Goal: Task Accomplishment & Management: Use online tool/utility

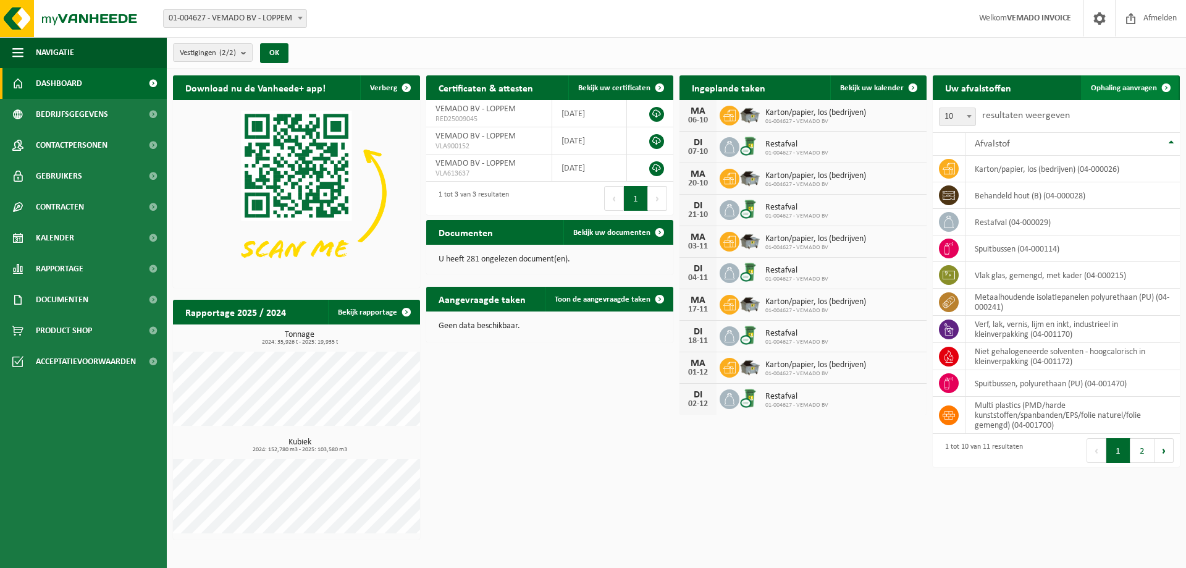
click at [1128, 86] on span "Ophaling aanvragen" at bounding box center [1124, 88] width 66 height 8
click at [862, 86] on span "Bekijk uw kalender" at bounding box center [872, 88] width 64 height 8
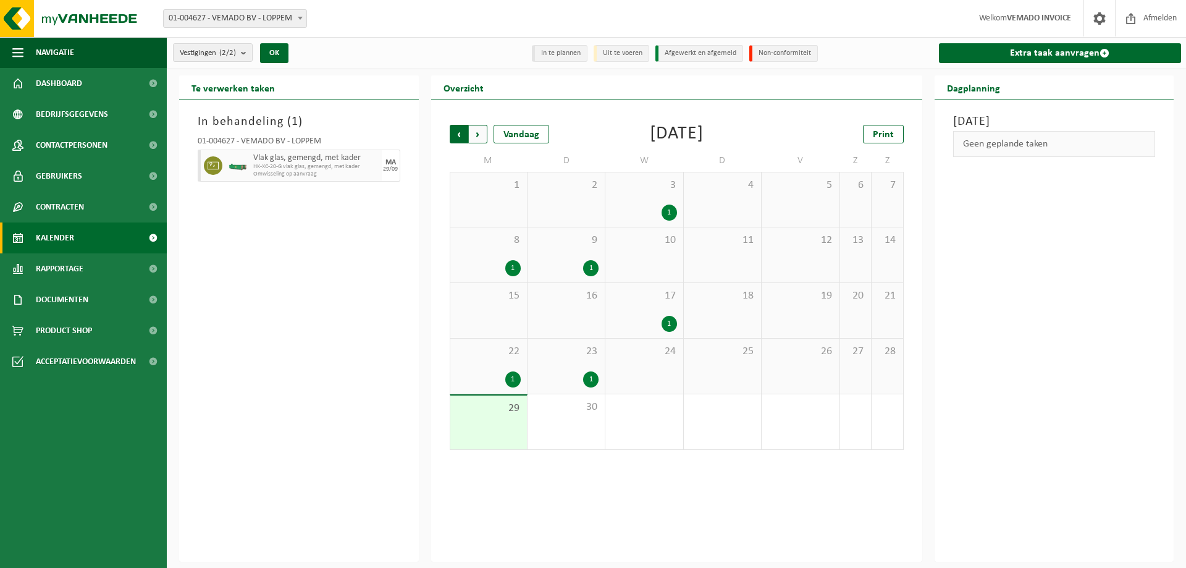
click at [475, 131] on span "Volgende" at bounding box center [478, 134] width 19 height 19
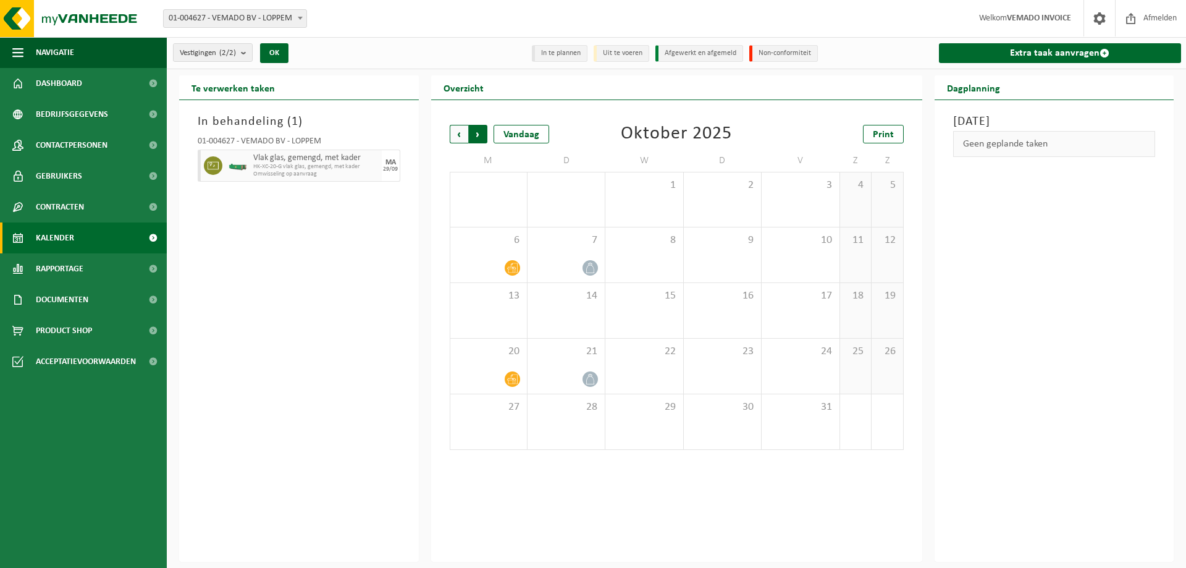
click at [456, 130] on span "Vorige" at bounding box center [459, 134] width 19 height 19
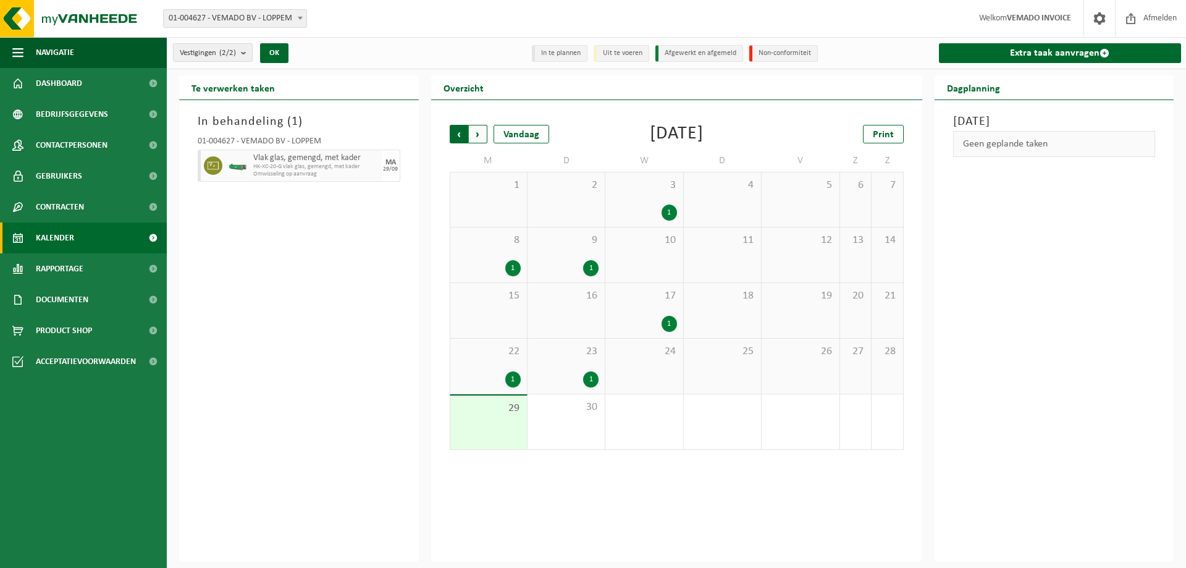
click at [483, 138] on span "Volgende" at bounding box center [478, 134] width 19 height 19
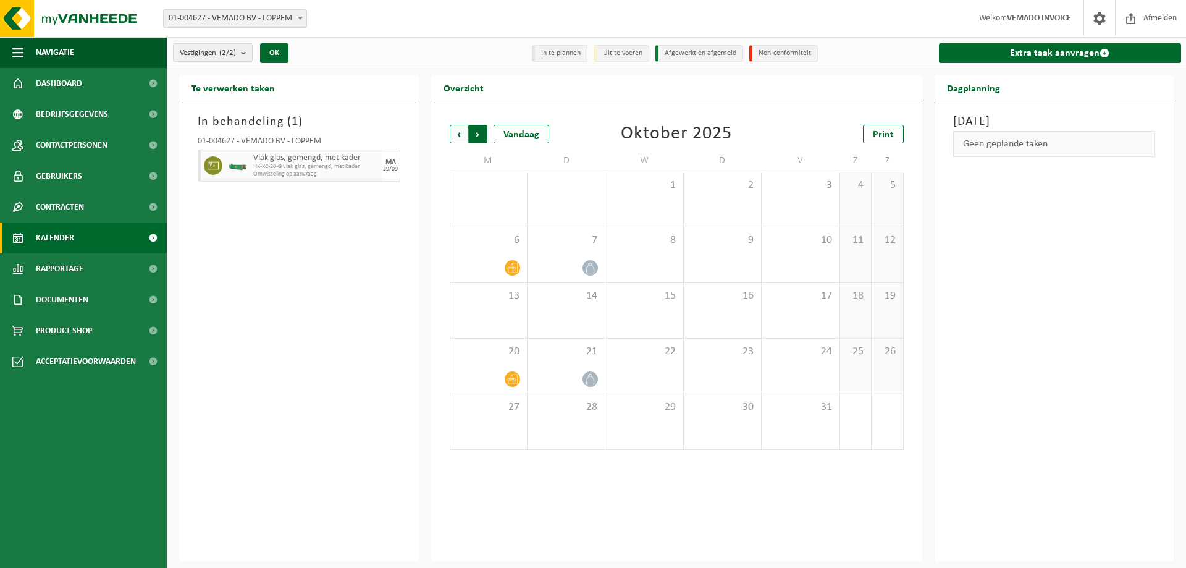
click at [455, 133] on span "Vorige" at bounding box center [459, 134] width 19 height 19
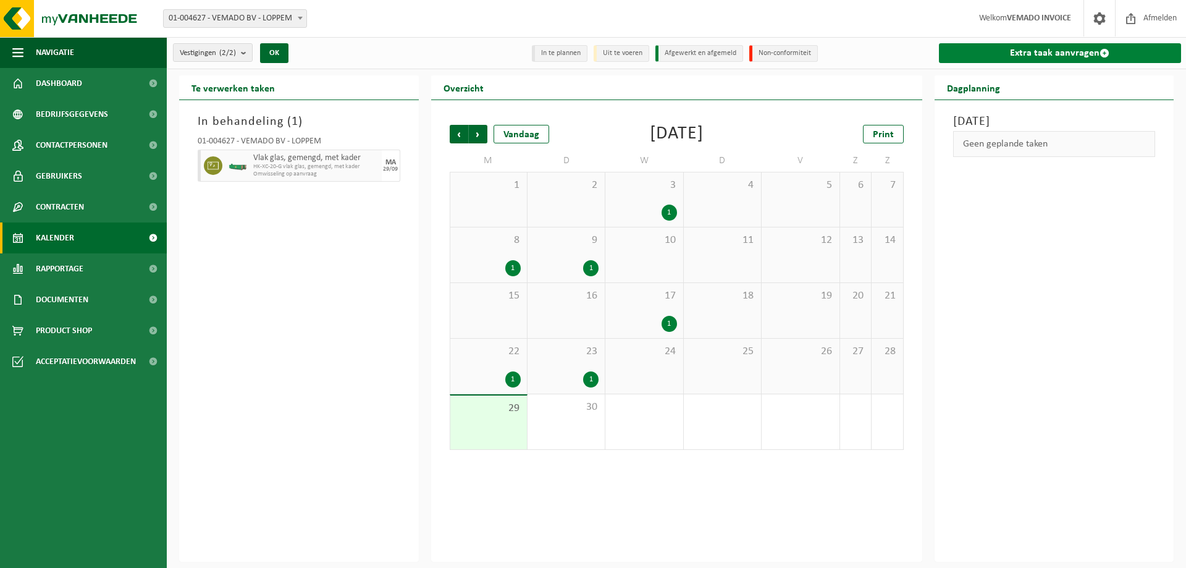
click at [1069, 49] on link "Extra taak aanvragen" at bounding box center [1060, 53] width 243 height 20
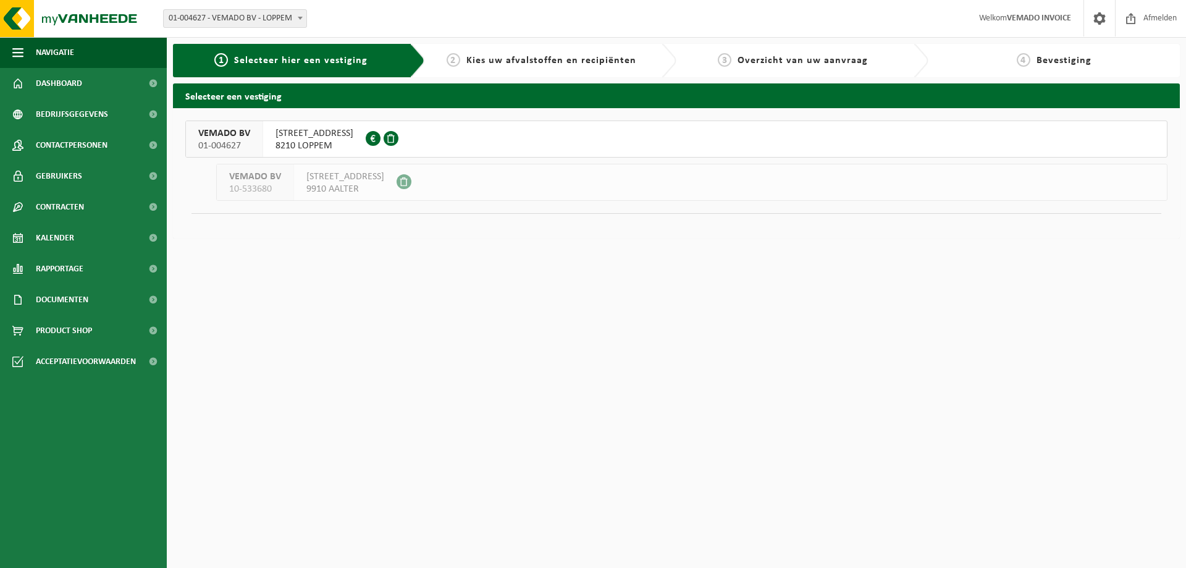
click at [311, 133] on span "TORHOUTSESTEENWEG 44A" at bounding box center [315, 133] width 78 height 12
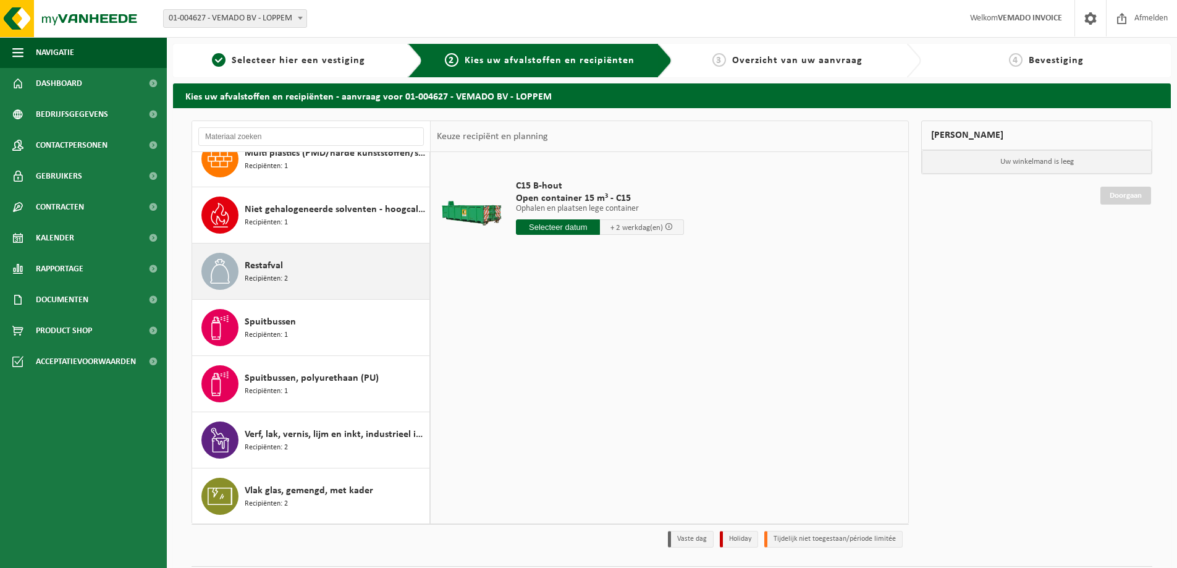
scroll to position [190, 0]
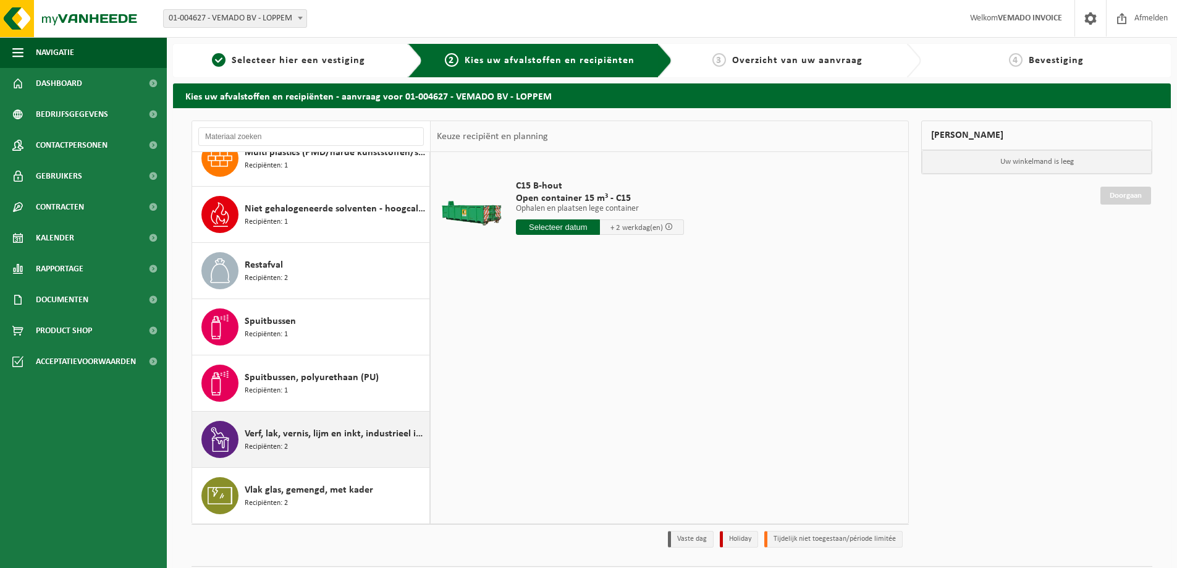
click at [282, 432] on span "Verf, lak, vernis, lijm en inkt, industrieel in kleinverpakking" at bounding box center [336, 433] width 182 height 15
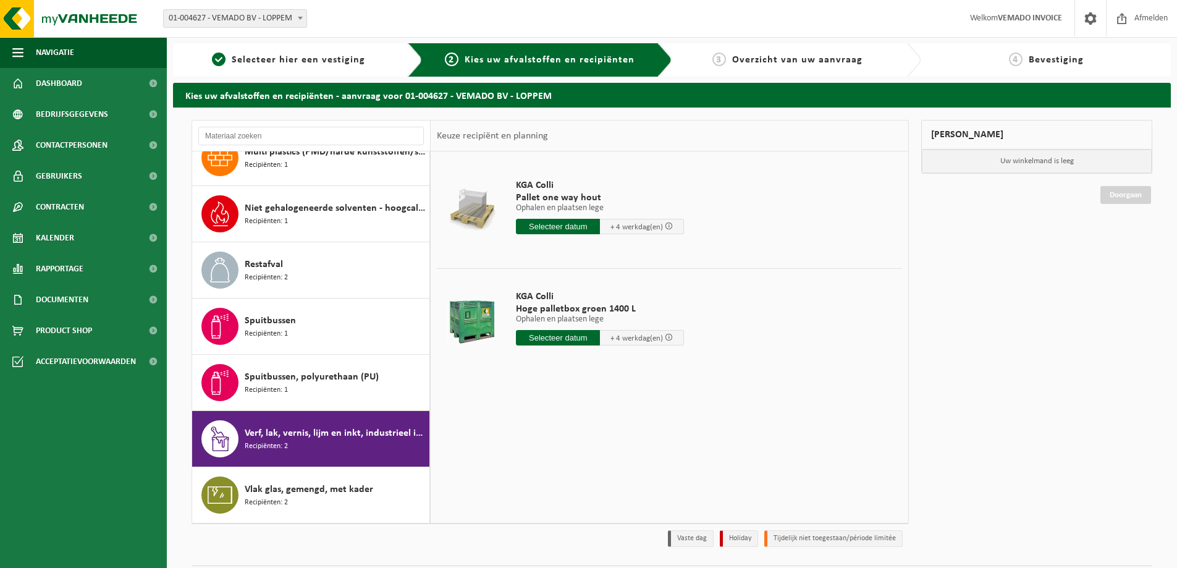
scroll to position [0, 0]
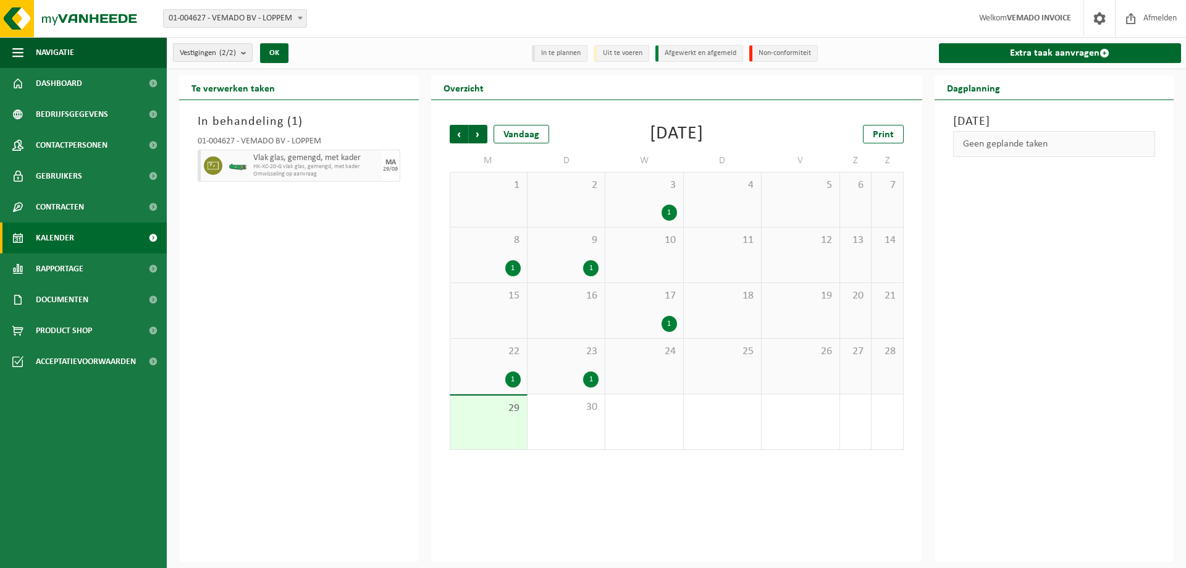
click at [219, 49] on span "Vestigingen (2/2)" at bounding box center [208, 53] width 56 height 19
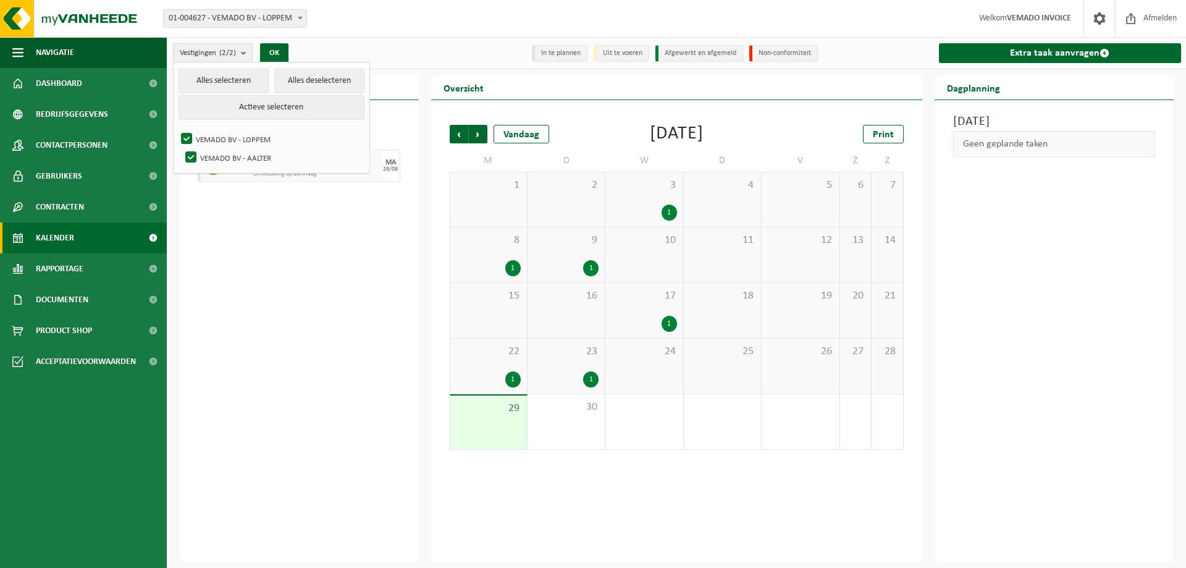
click at [219, 49] on span "Vestigingen (2/2)" at bounding box center [208, 53] width 56 height 19
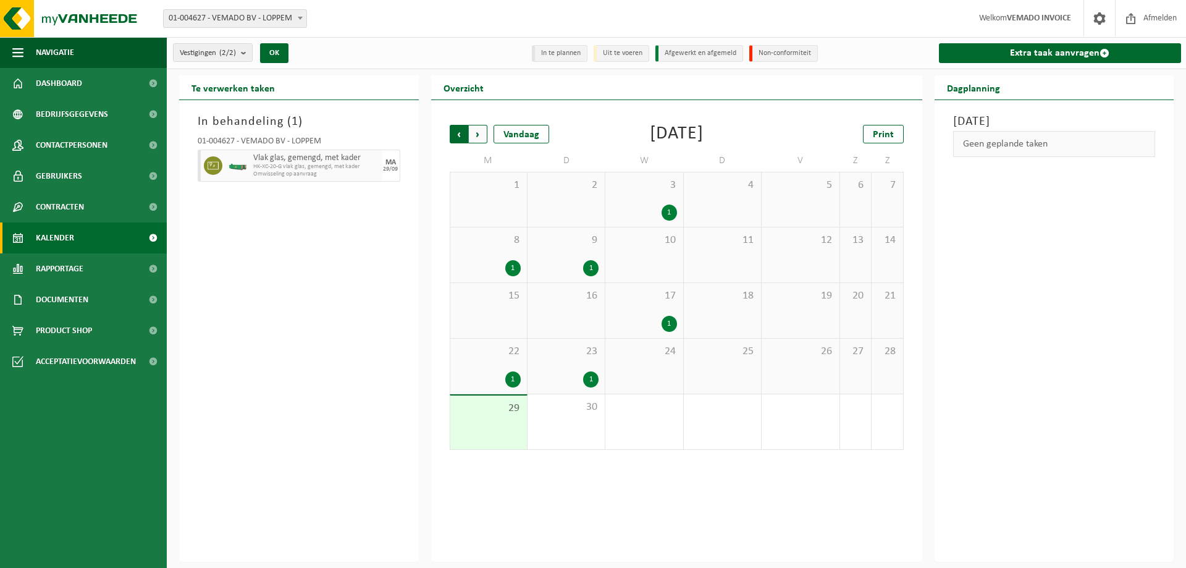
click at [475, 133] on span "Volgende" at bounding box center [478, 134] width 19 height 19
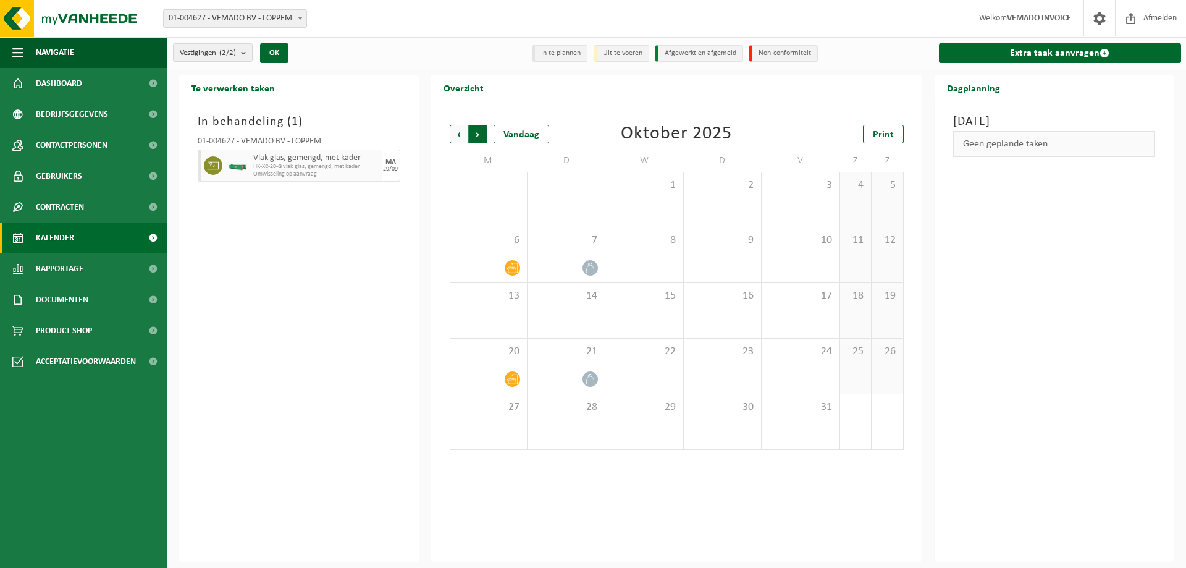
click at [457, 133] on span "Vorige" at bounding box center [459, 134] width 19 height 19
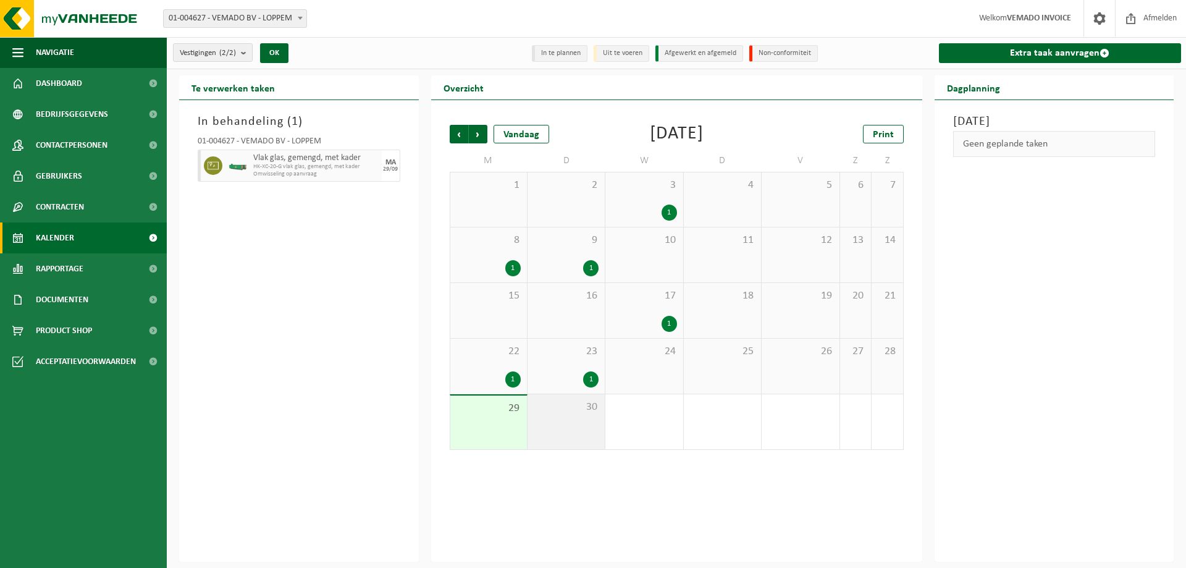
click at [592, 421] on div "30" at bounding box center [566, 421] width 77 height 55
click at [483, 133] on span "Volgende" at bounding box center [478, 134] width 19 height 19
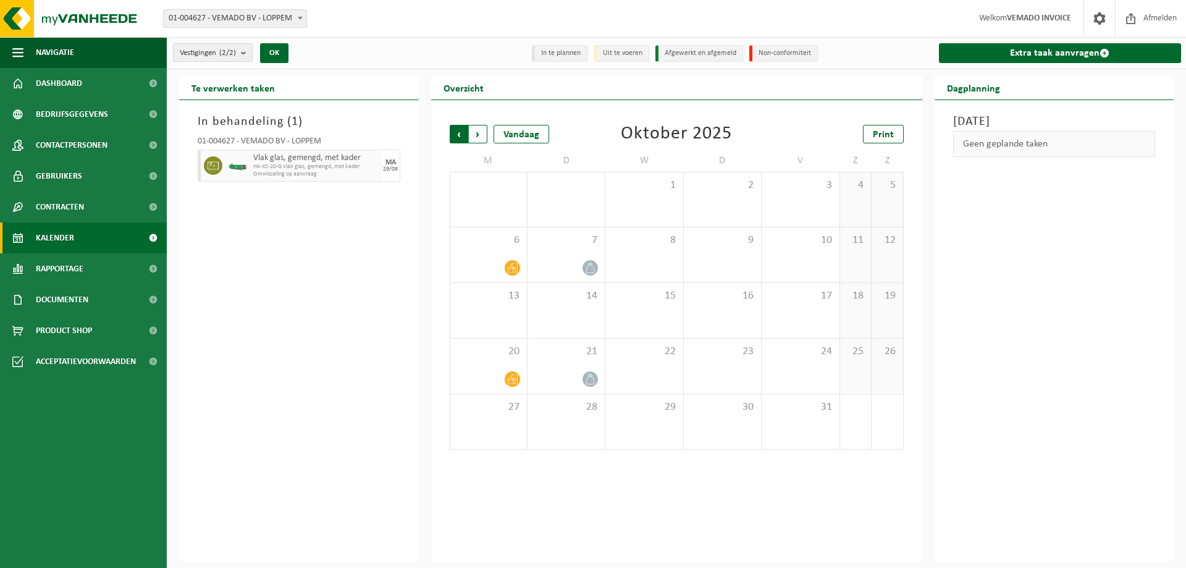
click at [483, 133] on span "Volgende" at bounding box center [478, 134] width 19 height 19
click at [447, 135] on div "Vorige Volgende Vandaag [DATE] Print M D W D V Z Z 27 28 29 30 31 1 2 3 4 5 6 7…" at bounding box center [677, 287] width 466 height 350
click at [458, 133] on span "Vorige" at bounding box center [459, 134] width 19 height 19
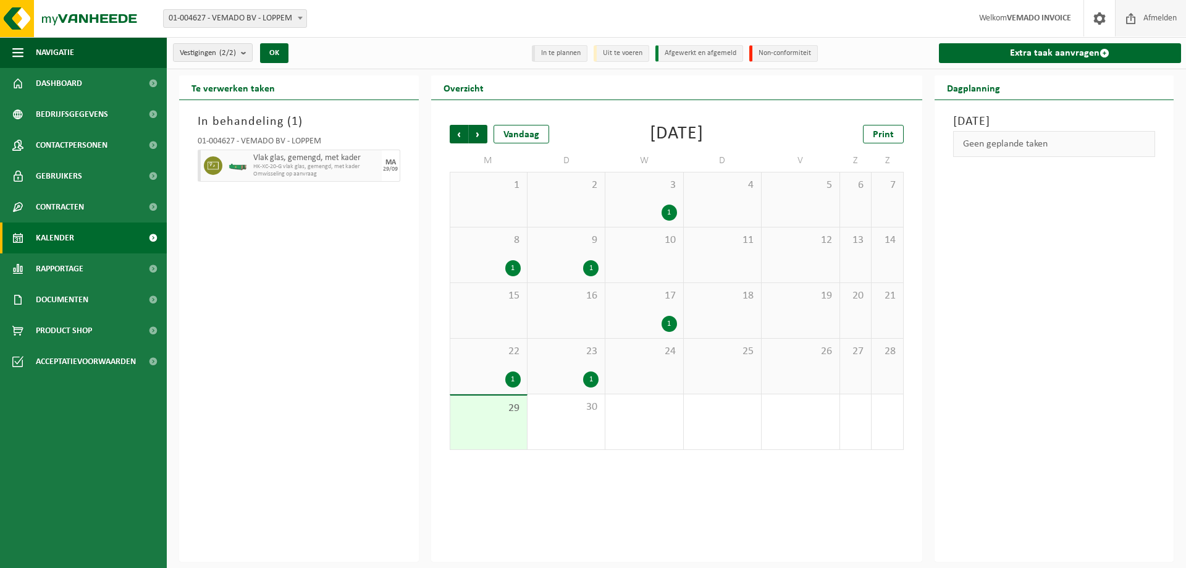
click at [1160, 17] on span "Afmelden" at bounding box center [1160, 18] width 40 height 36
